Goal: Navigation & Orientation: Understand site structure

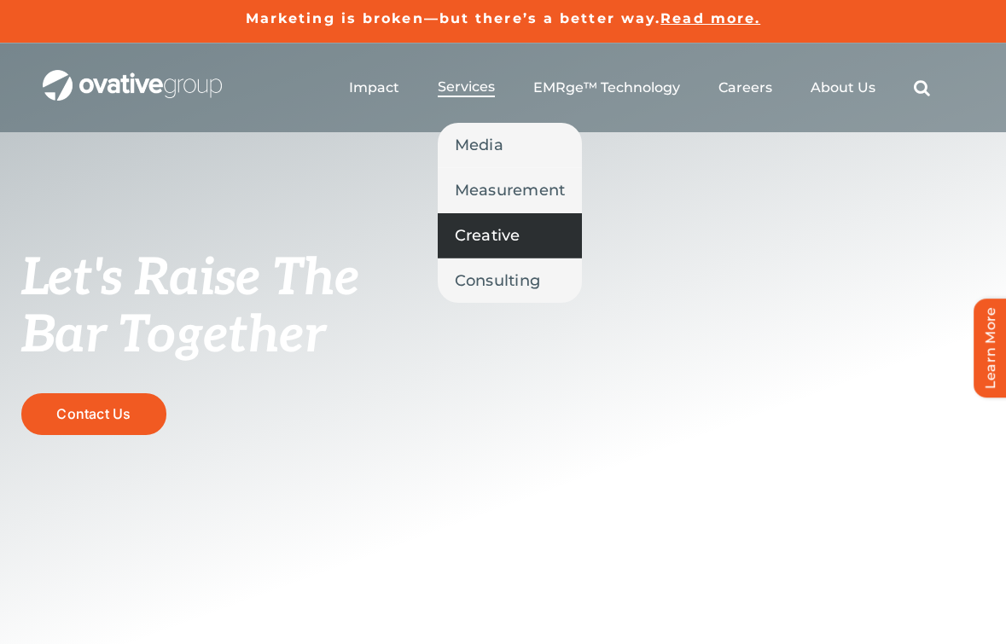
click at [514, 238] on span "Creative" at bounding box center [488, 236] width 66 height 24
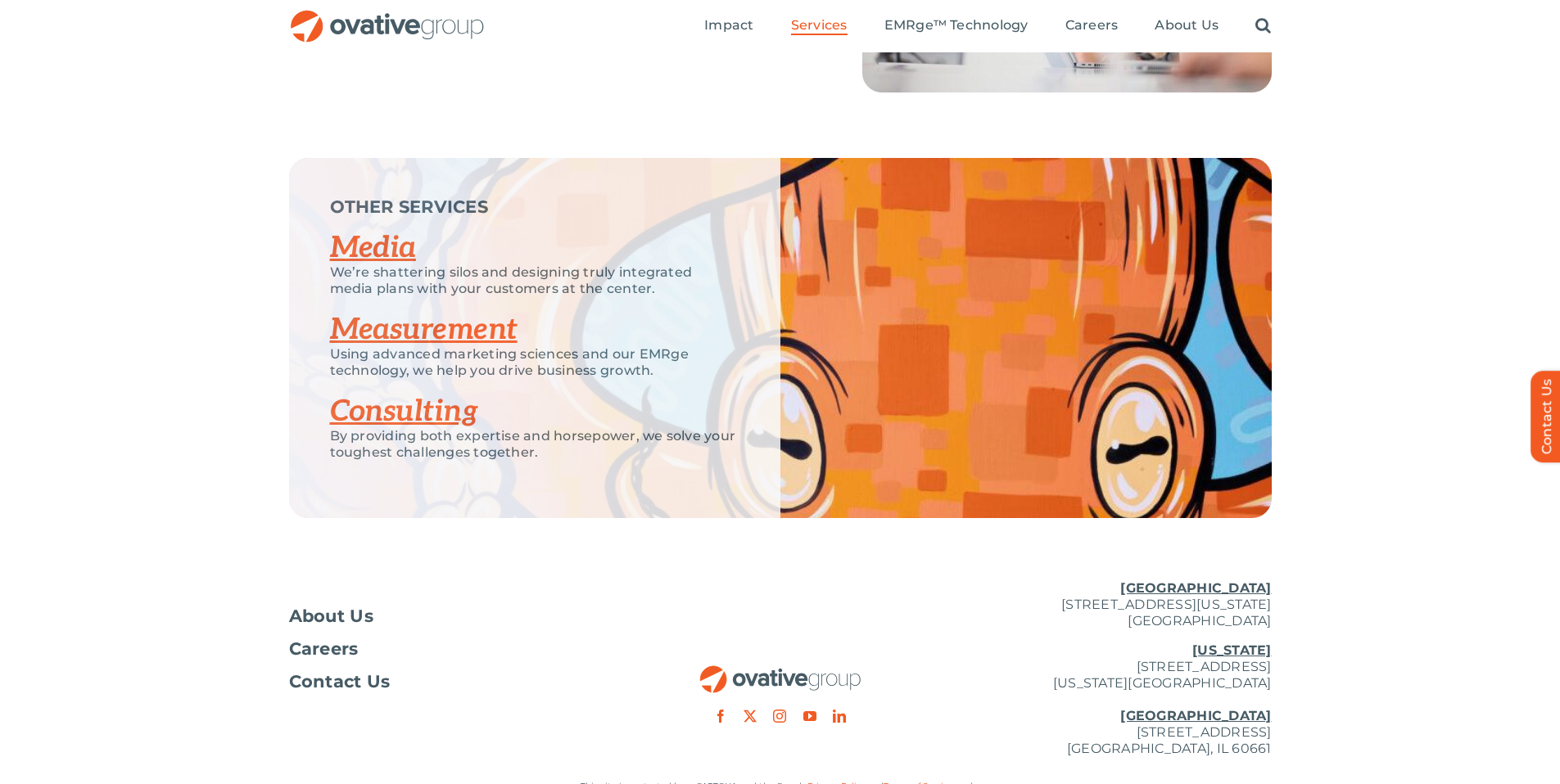
scroll to position [2319, 0]
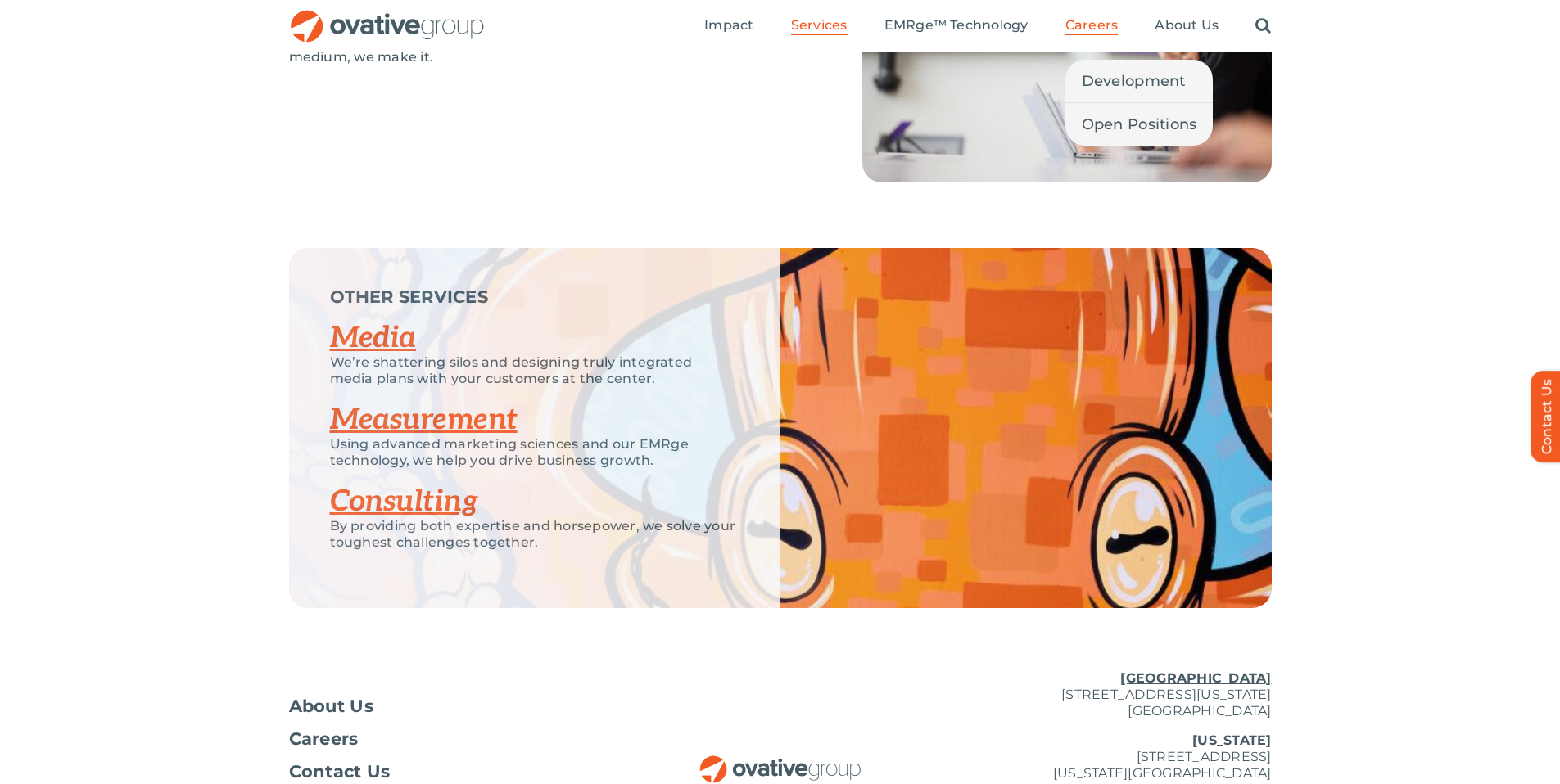
click at [965, 29] on span "Careers" at bounding box center [1092, 25] width 53 height 16
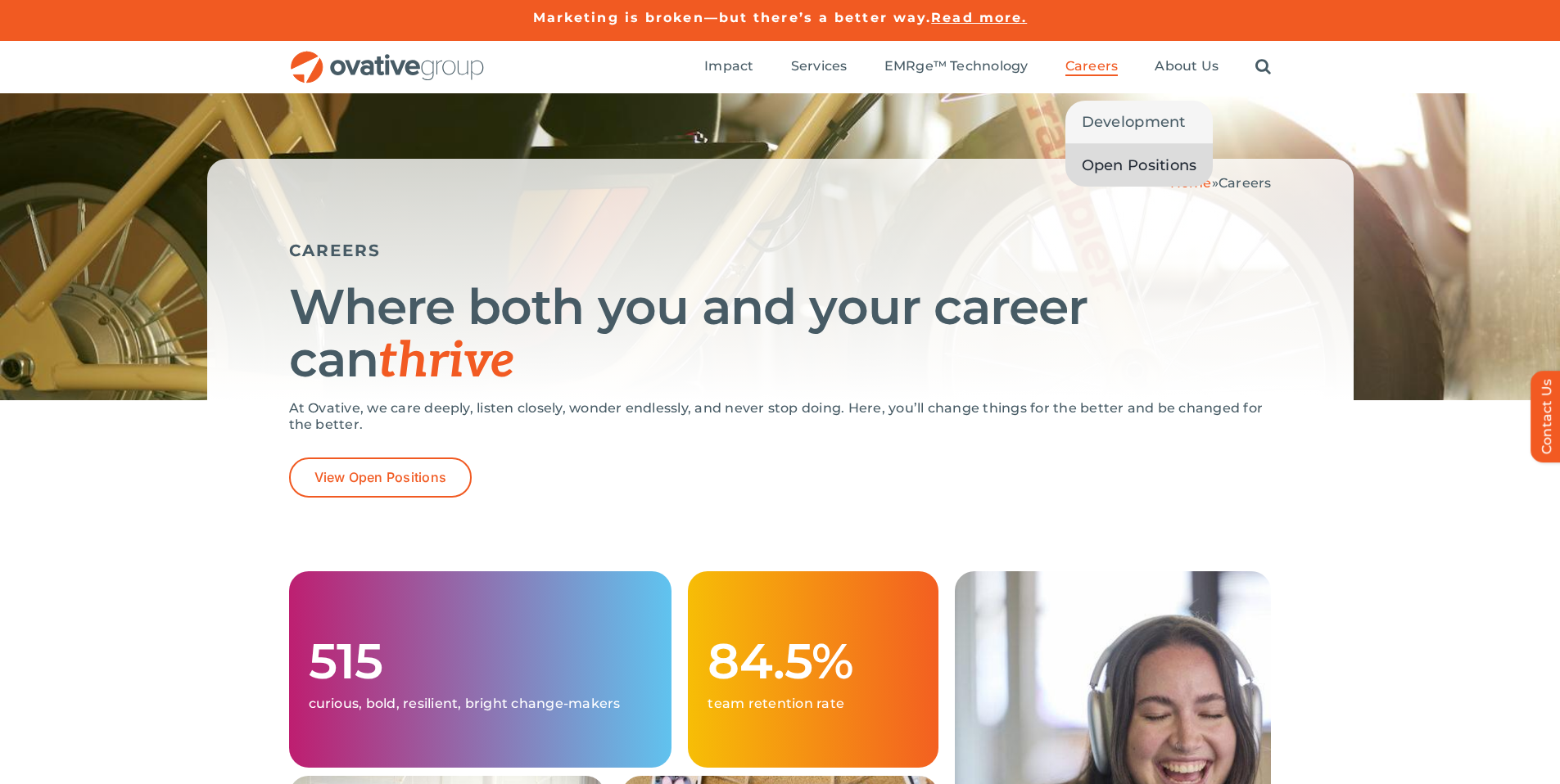
click at [1118, 165] on span "Open Positions" at bounding box center [1140, 165] width 115 height 23
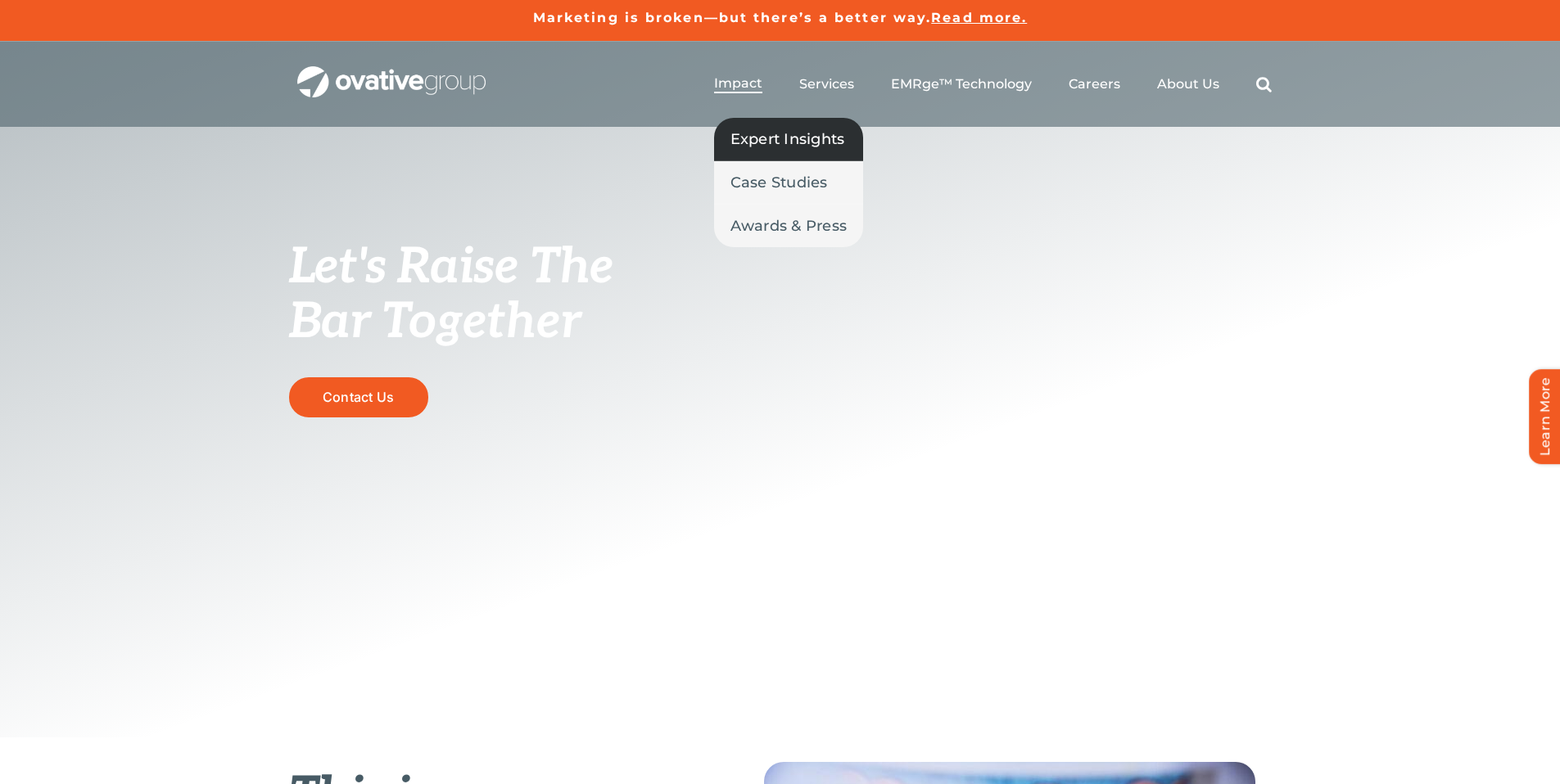
click at [744, 141] on span "Expert Insights" at bounding box center [787, 139] width 114 height 23
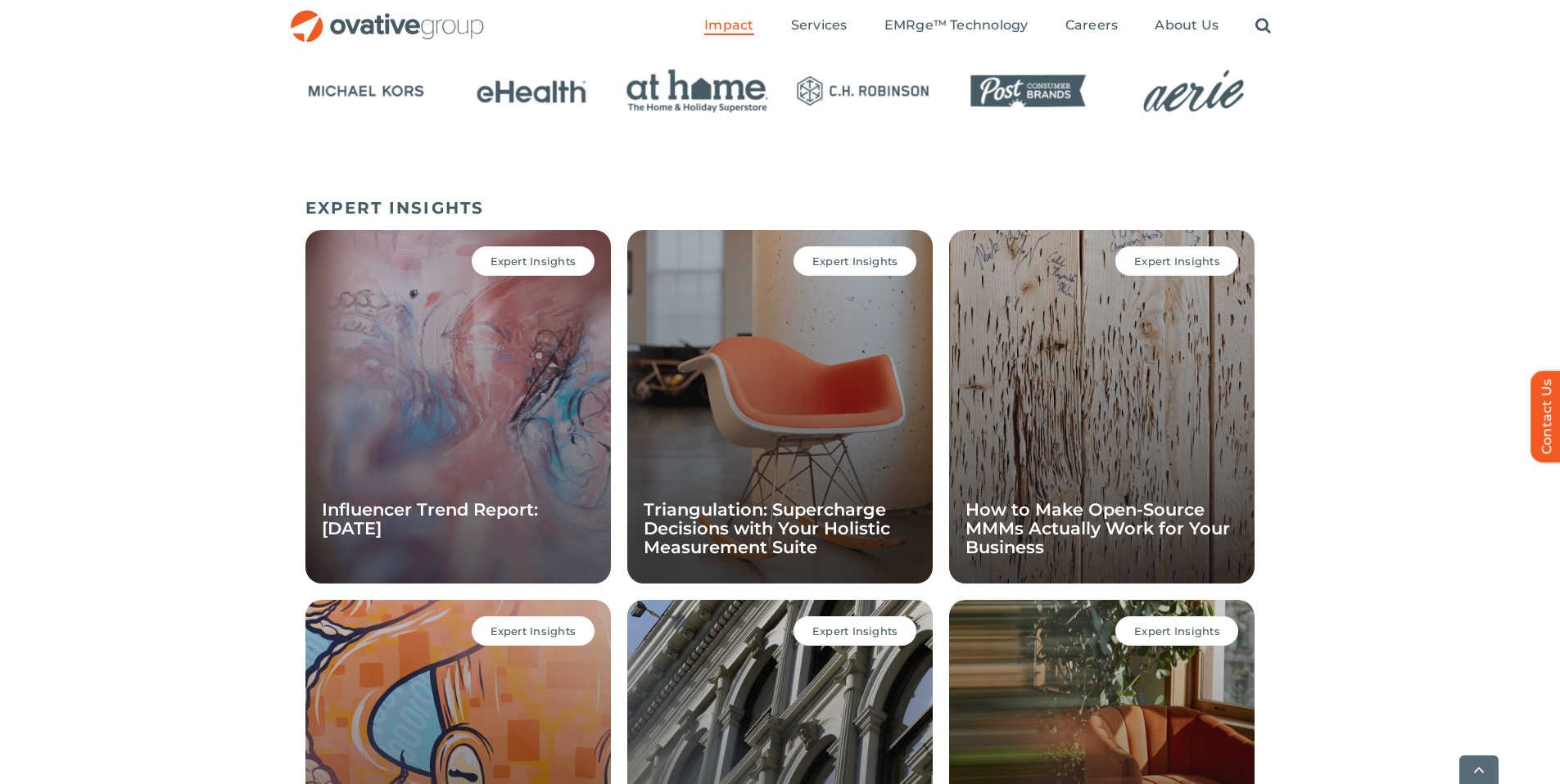
scroll to position [1204, 0]
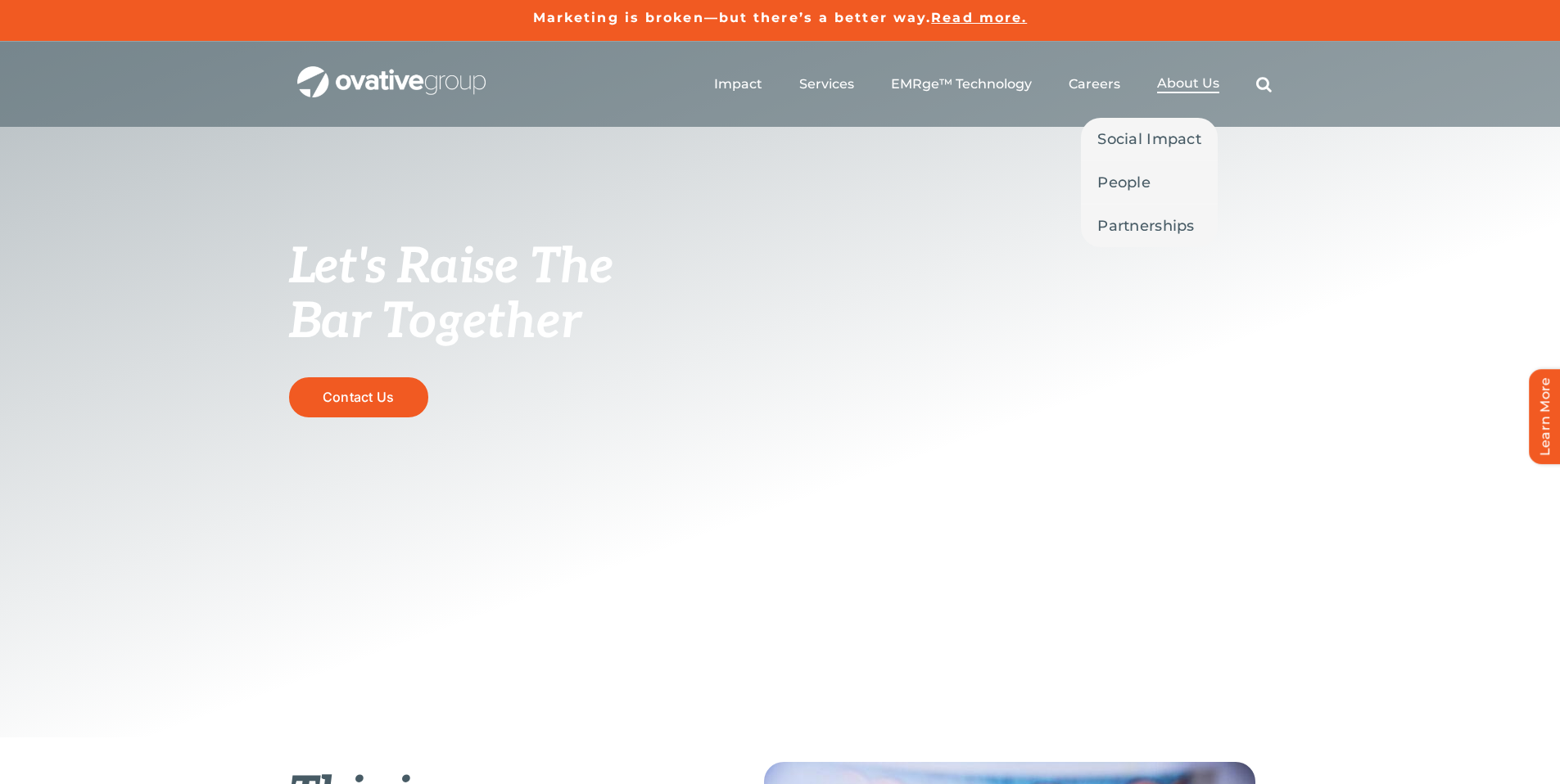
click at [1190, 84] on span "About Us" at bounding box center [1188, 83] width 62 height 16
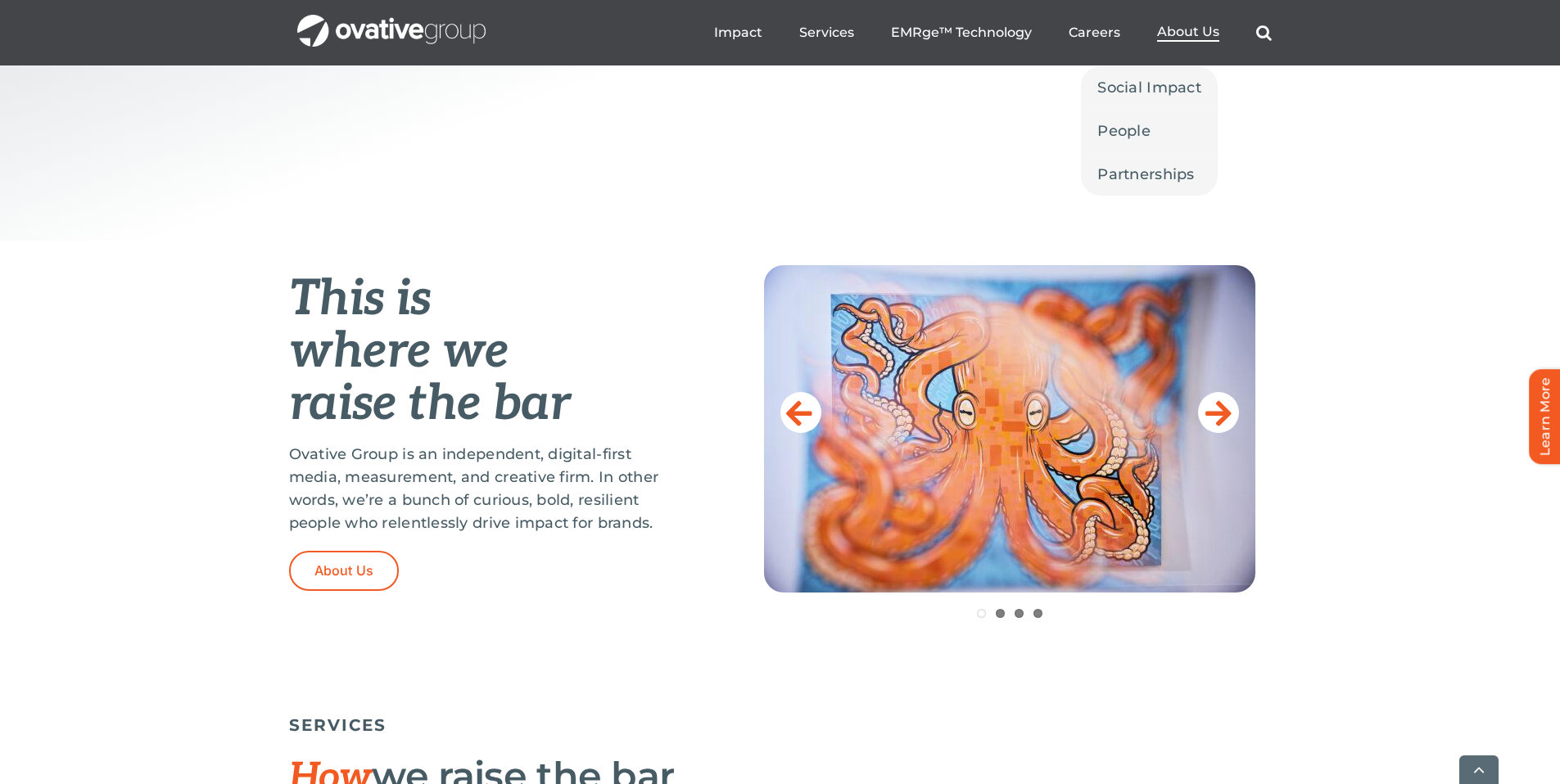
scroll to position [535, 0]
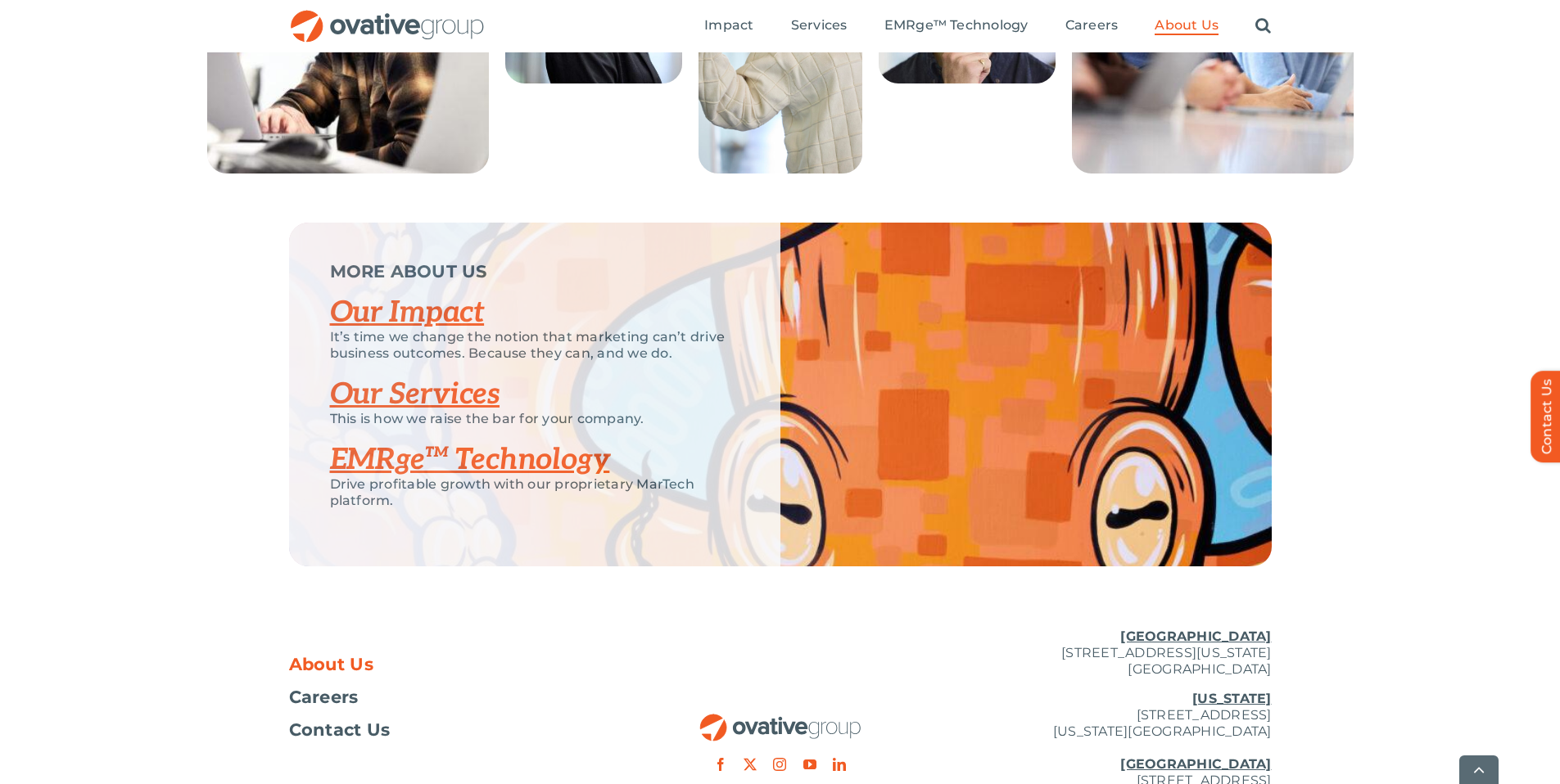
scroll to position [3257, 0]
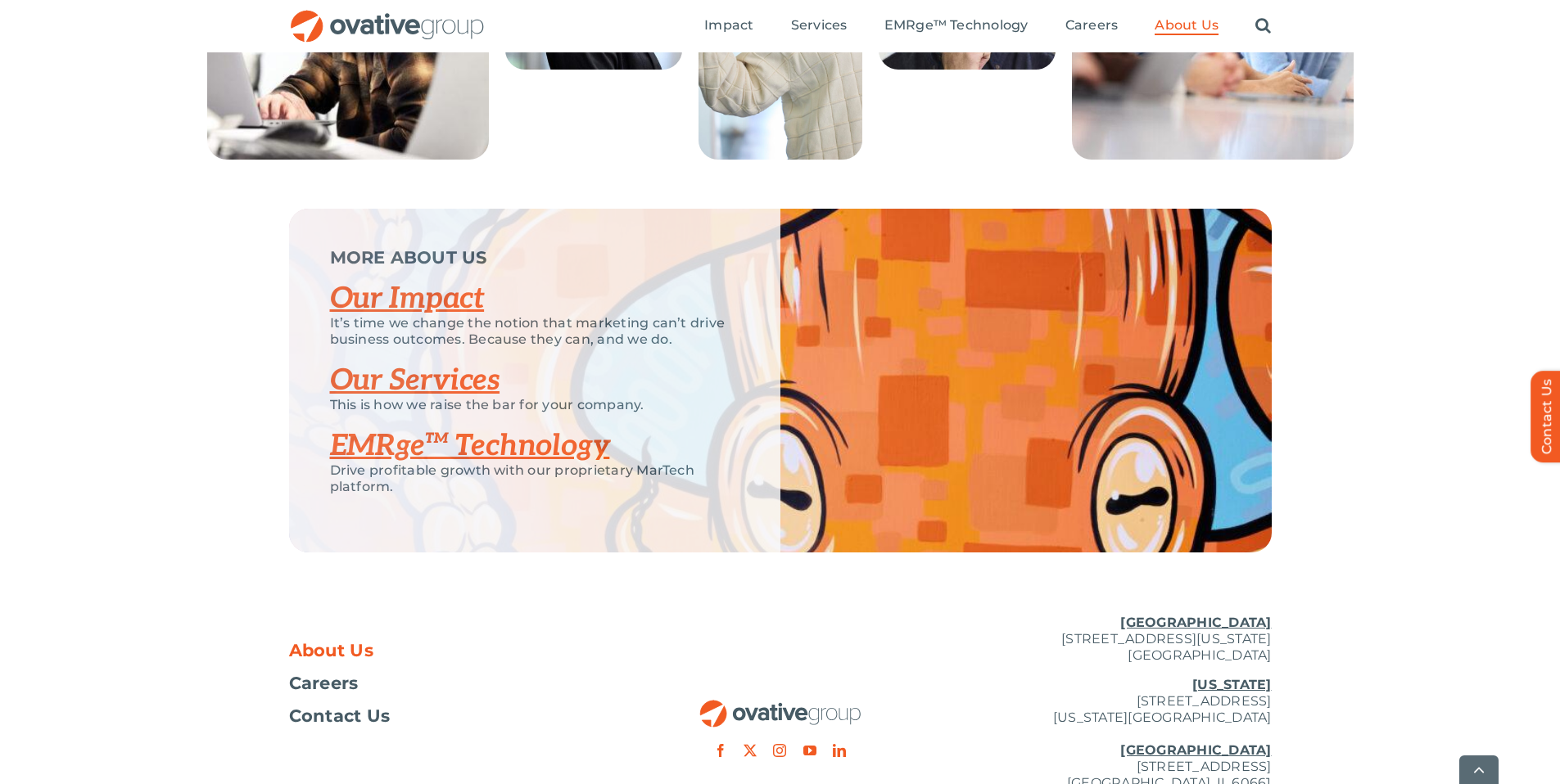
click at [446, 398] on link "Our Services" at bounding box center [415, 381] width 170 height 36
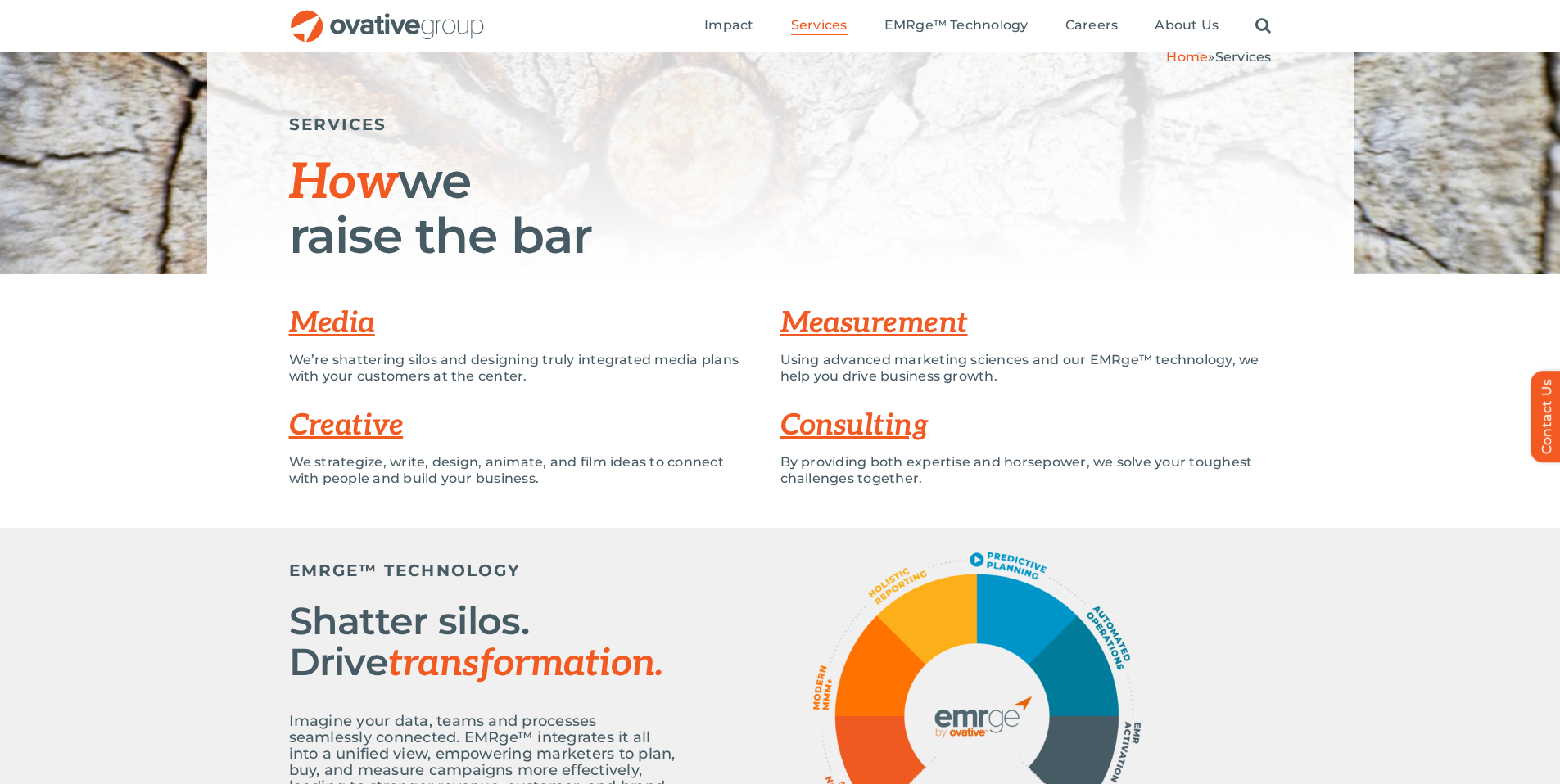
scroll to position [131, 0]
